Goal: Check status: Check status

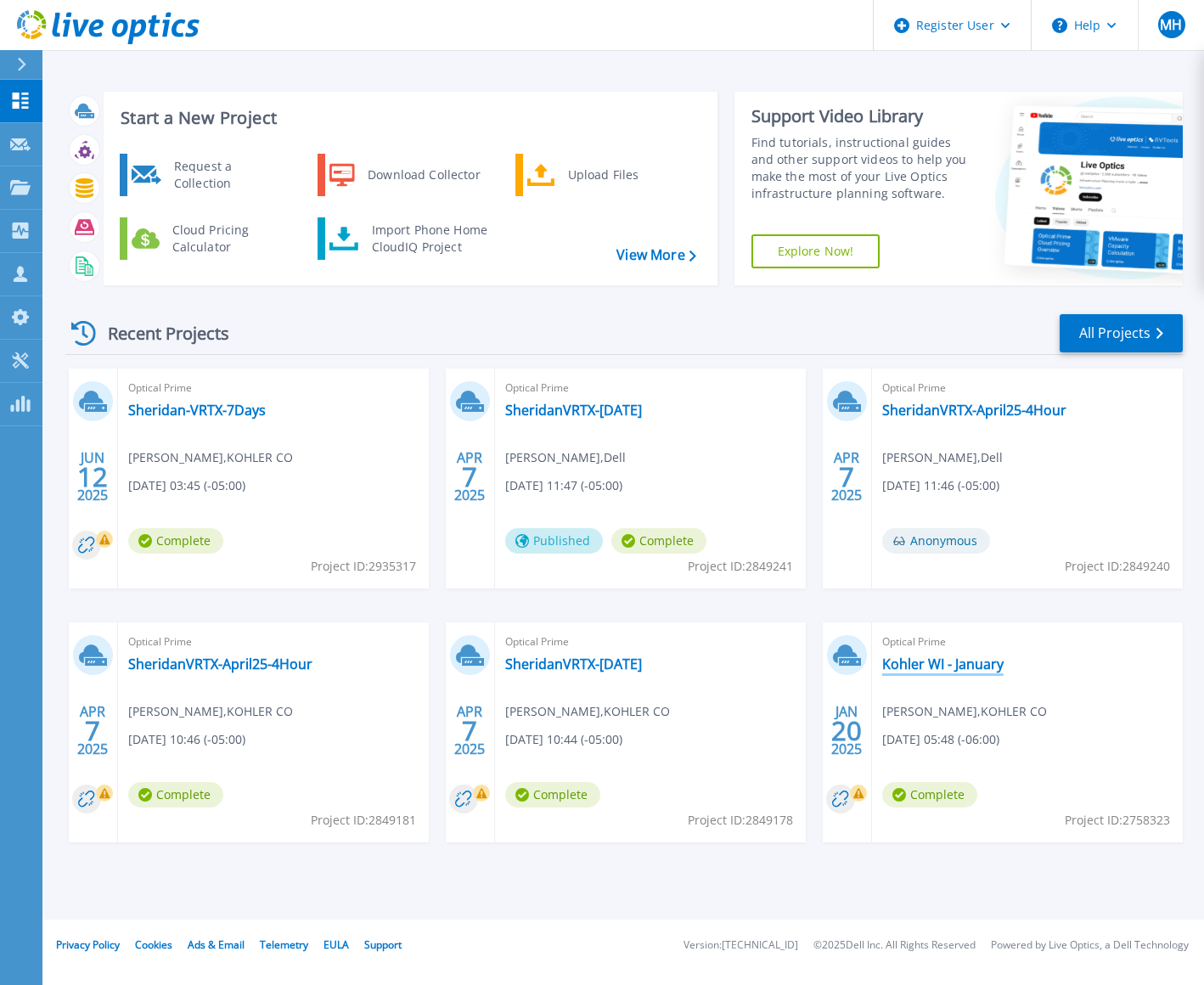
click at [936, 665] on link "Kohler WI - January" at bounding box center [943, 664] width 122 height 17
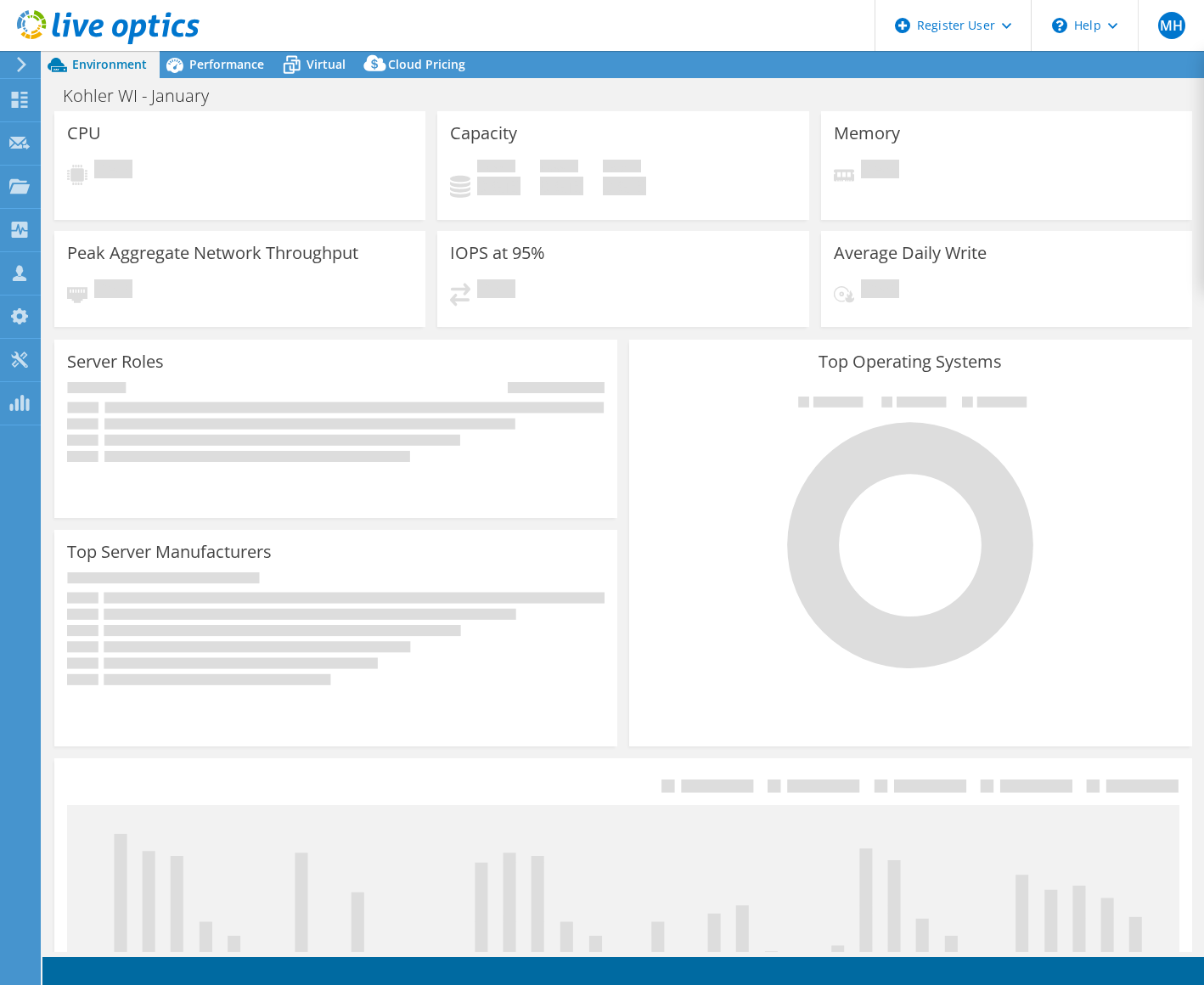
select select "USD"
select select "USEast"
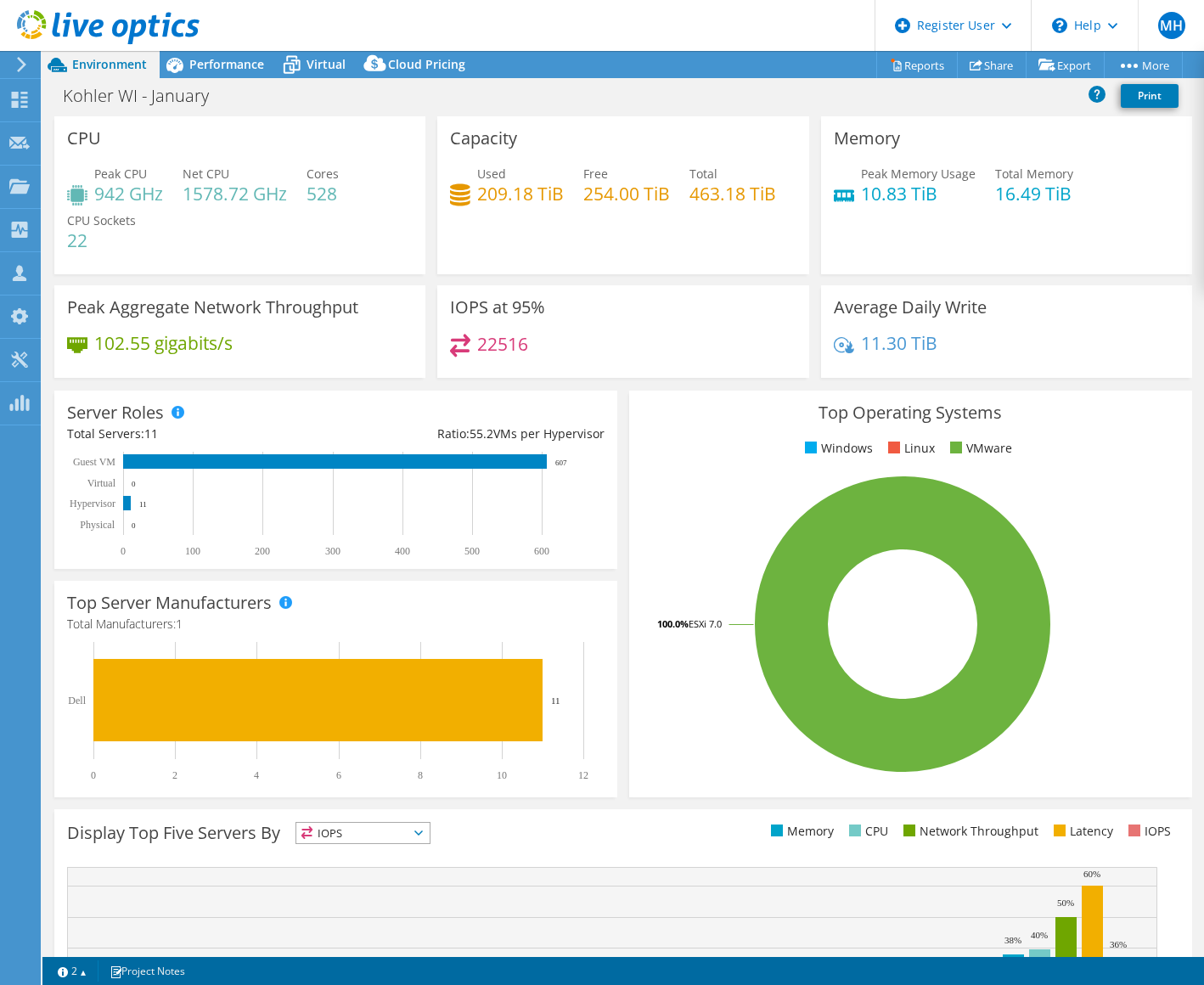
click at [212, 66] on span "Performance" at bounding box center [227, 64] width 75 height 16
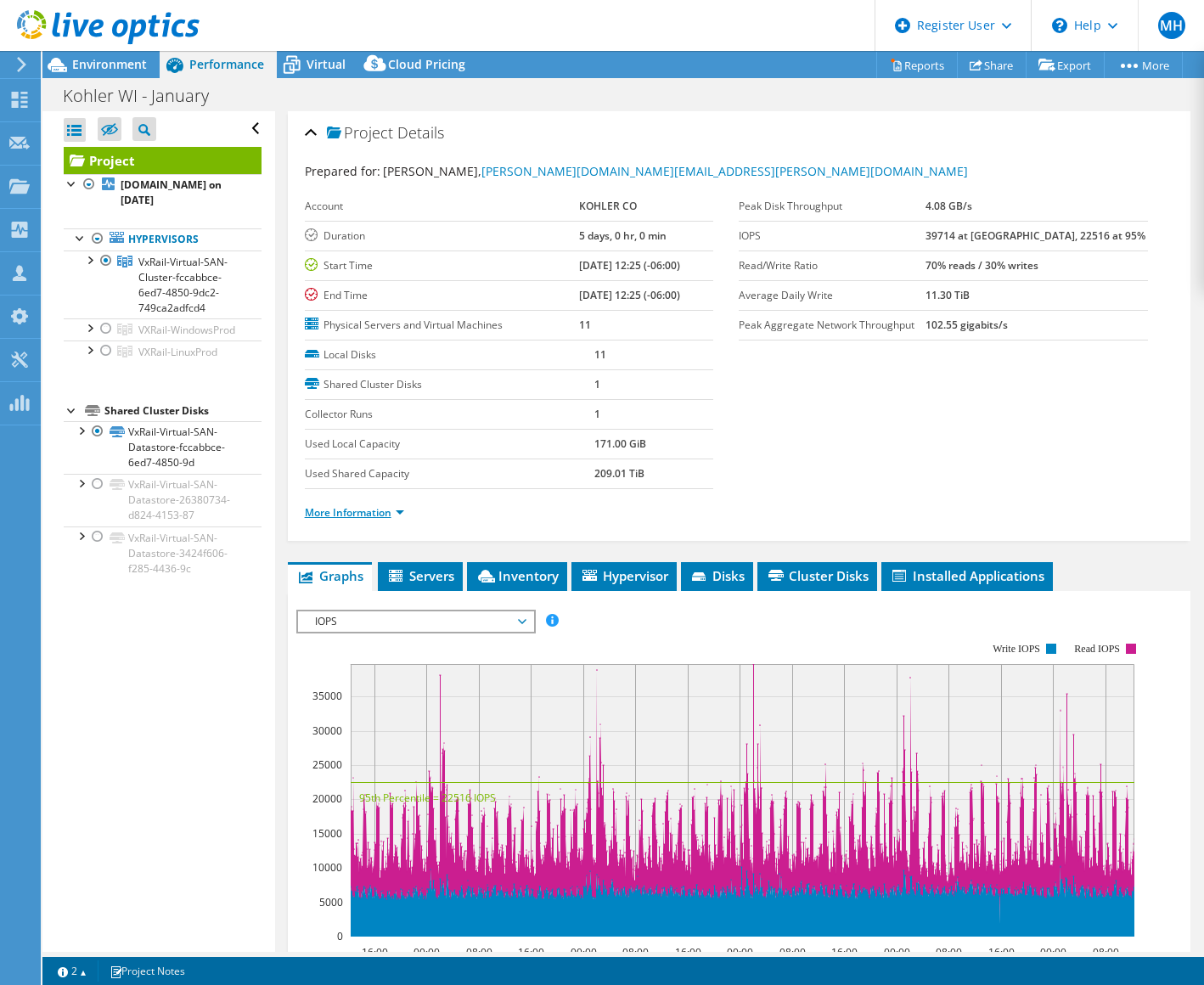
click at [376, 507] on link "More Information" at bounding box center [354, 512] width 99 height 14
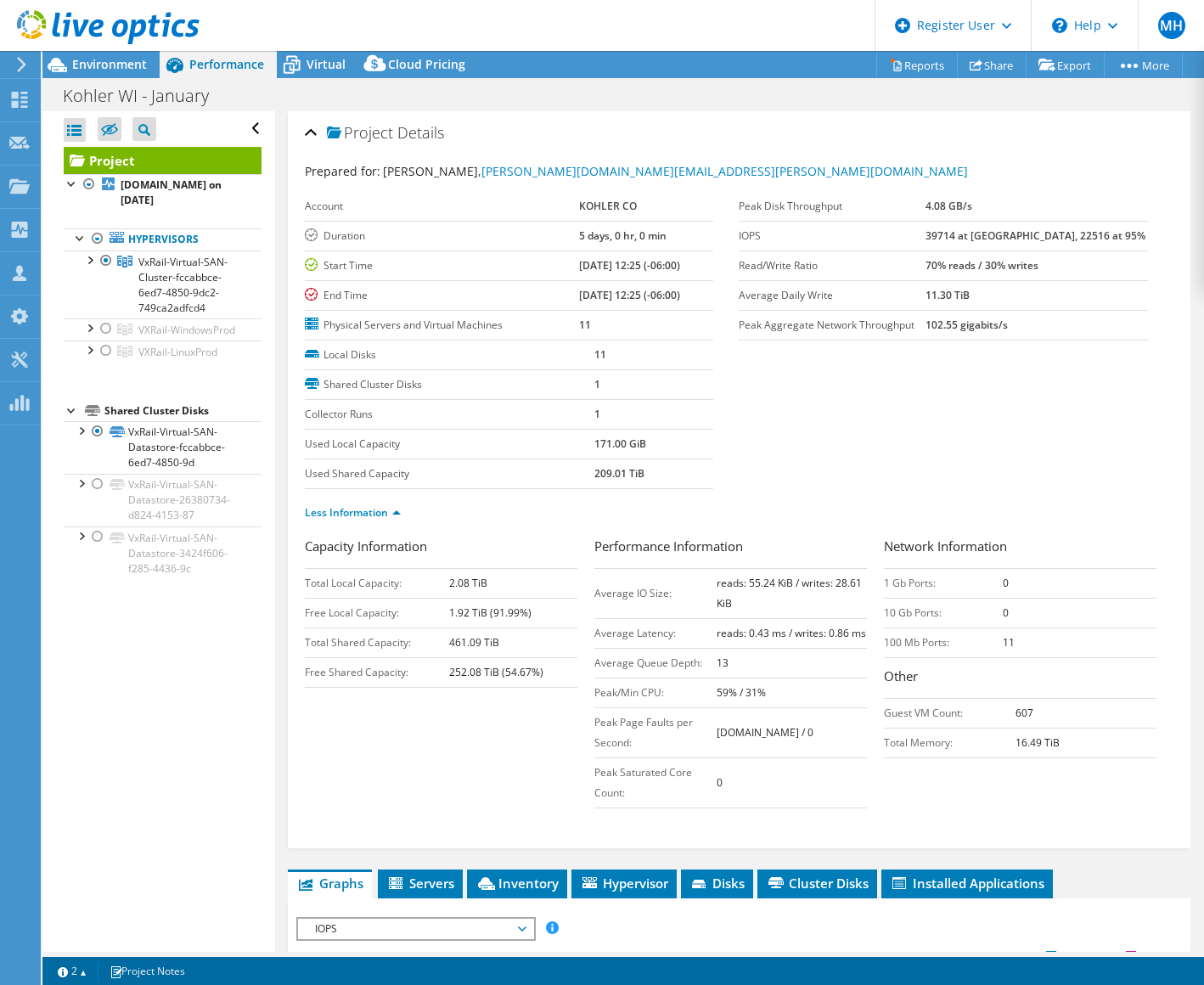
click at [247, 760] on div "Open All Close All Hide Excluded Nodes Project Tree Filter" at bounding box center [158, 531] width 232 height 840
click at [137, 778] on div "Open All Close All Hide Excluded Nodes Project Tree Filter" at bounding box center [158, 531] width 232 height 840
click at [96, 842] on div "Open All Close All Hide Excluded Nodes Project Tree Filter" at bounding box center [158, 531] width 232 height 840
